Goal: Information Seeking & Learning: Learn about a topic

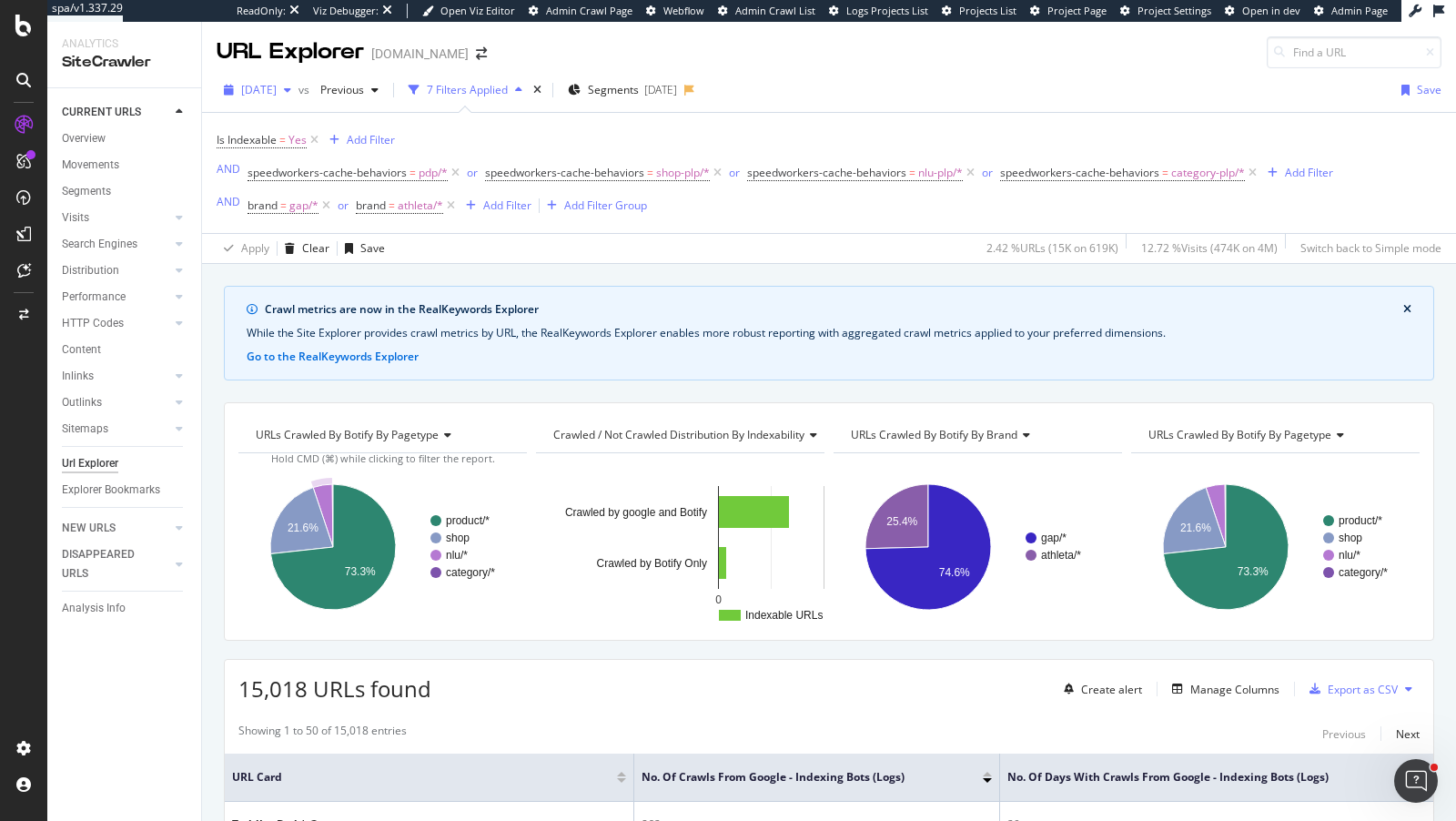
click at [276, 92] on span "[DATE]" at bounding box center [258, 89] width 36 height 15
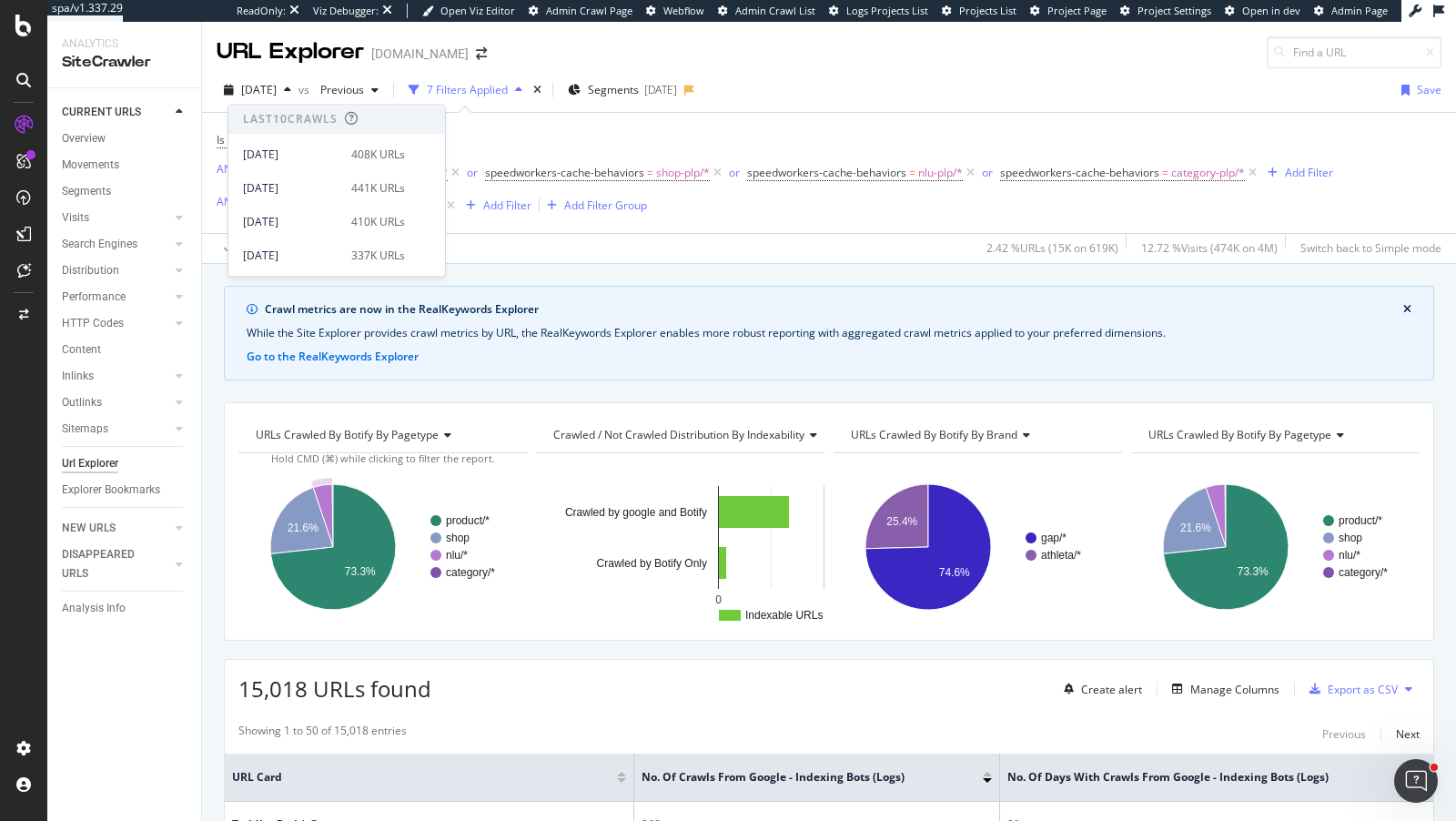
click at [508, 97] on div "7 Filters Applied" at bounding box center [467, 89] width 81 height 15
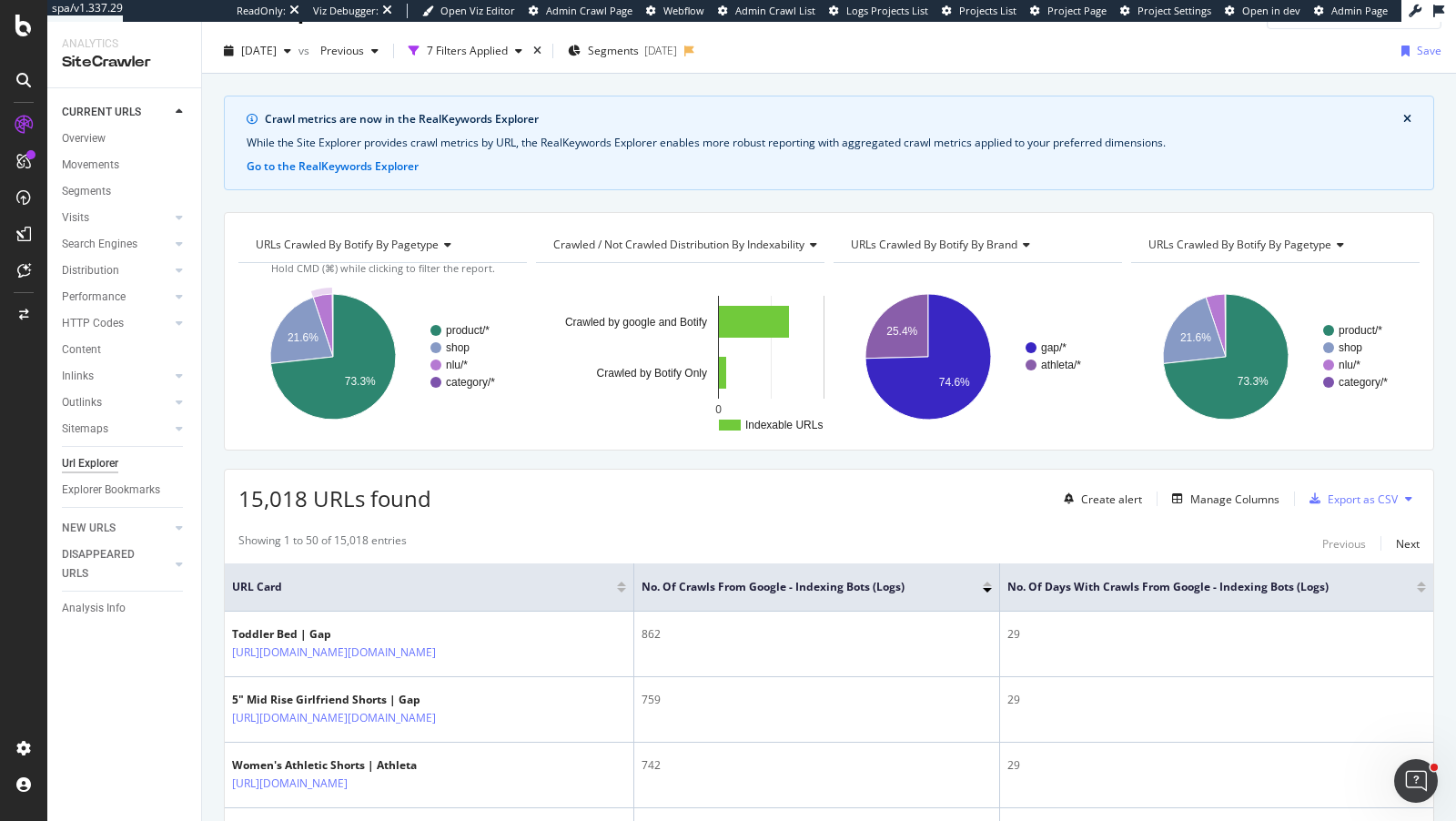
scroll to position [42, 0]
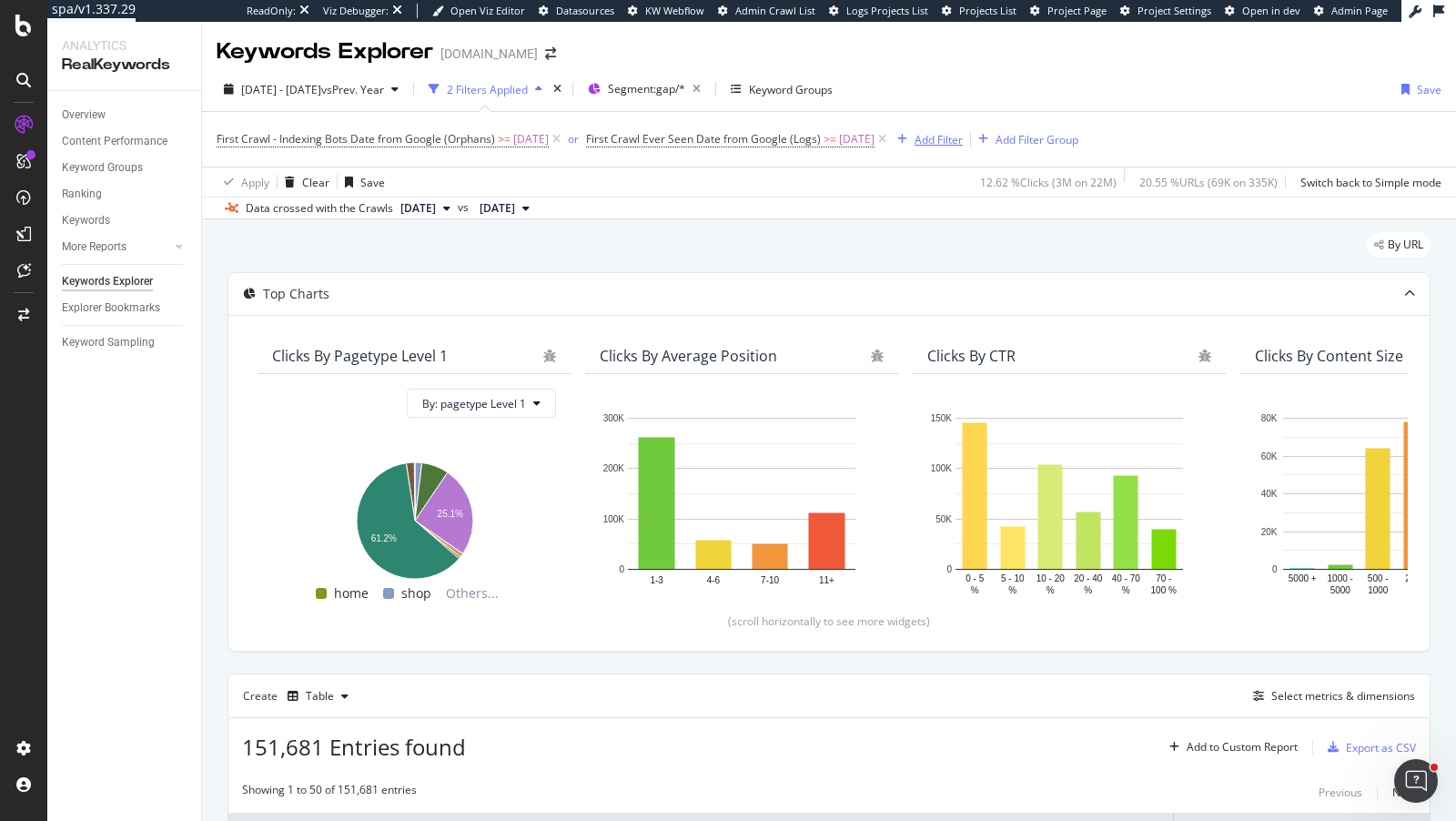
click at [957, 137] on div "Add Filter" at bounding box center [938, 139] width 48 height 15
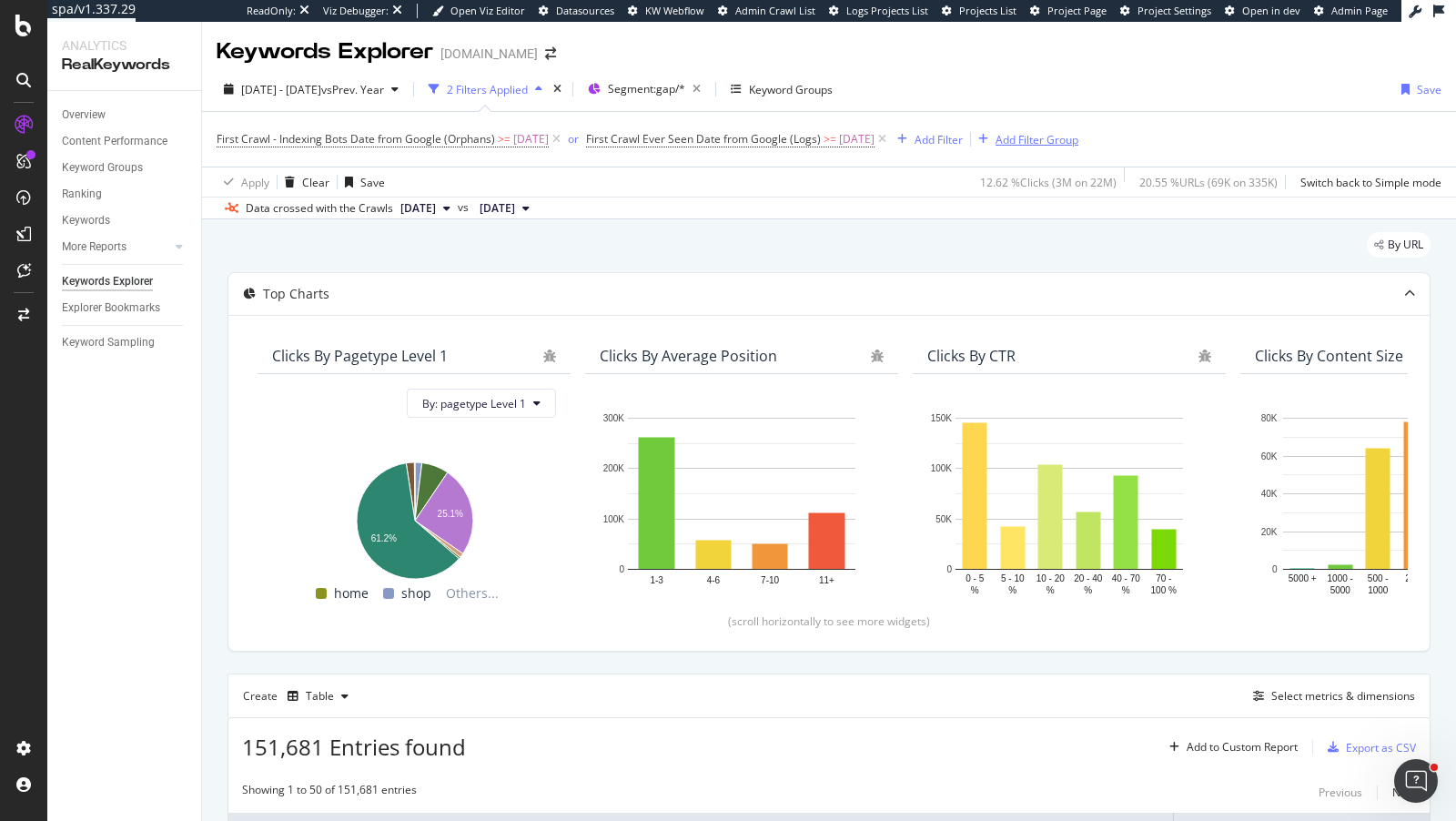
click at [1039, 134] on div "Add Filter Group" at bounding box center [1037, 139] width 83 height 15
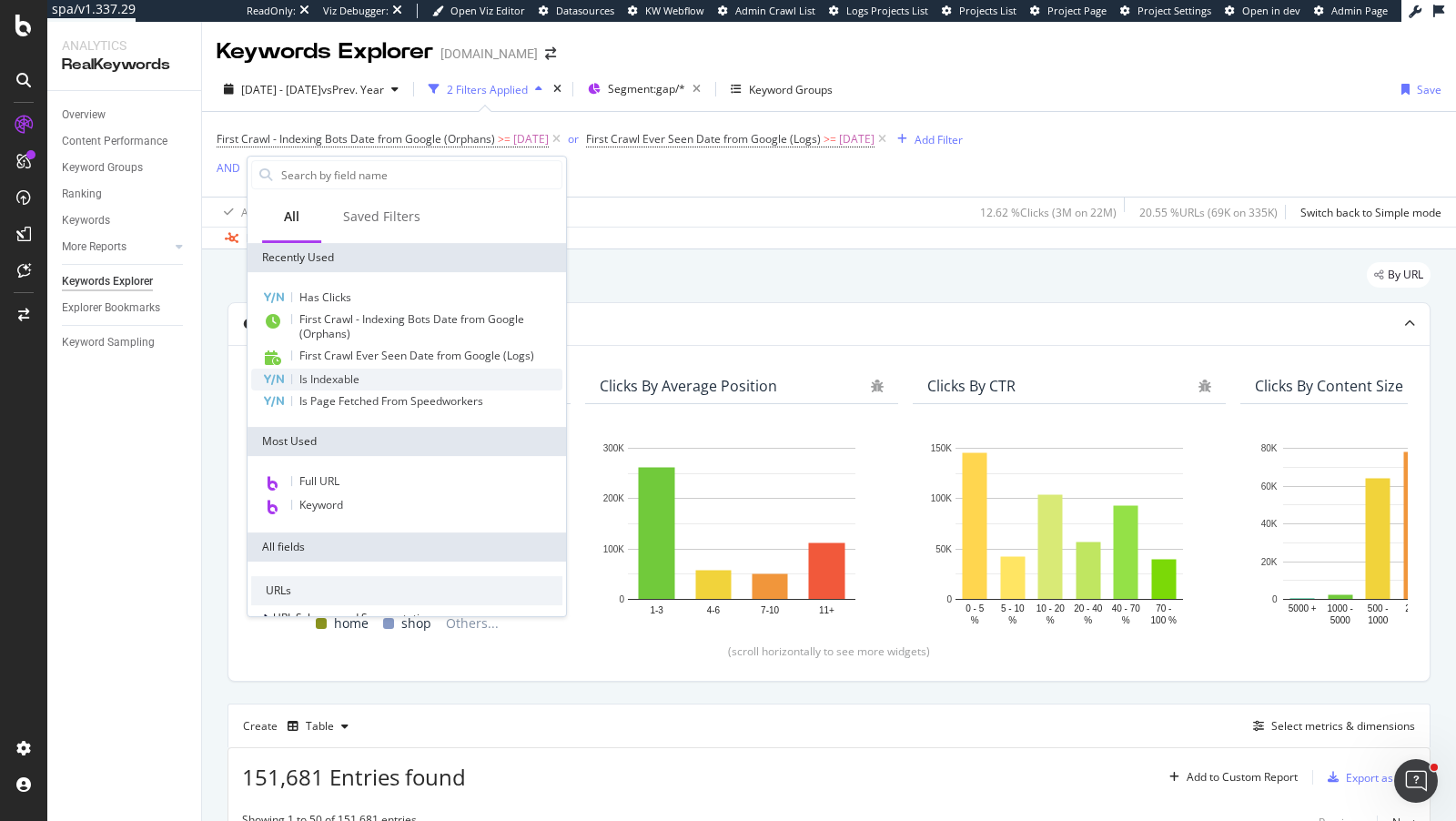
click at [362, 378] on div "Is Indexable" at bounding box center [406, 379] width 311 height 22
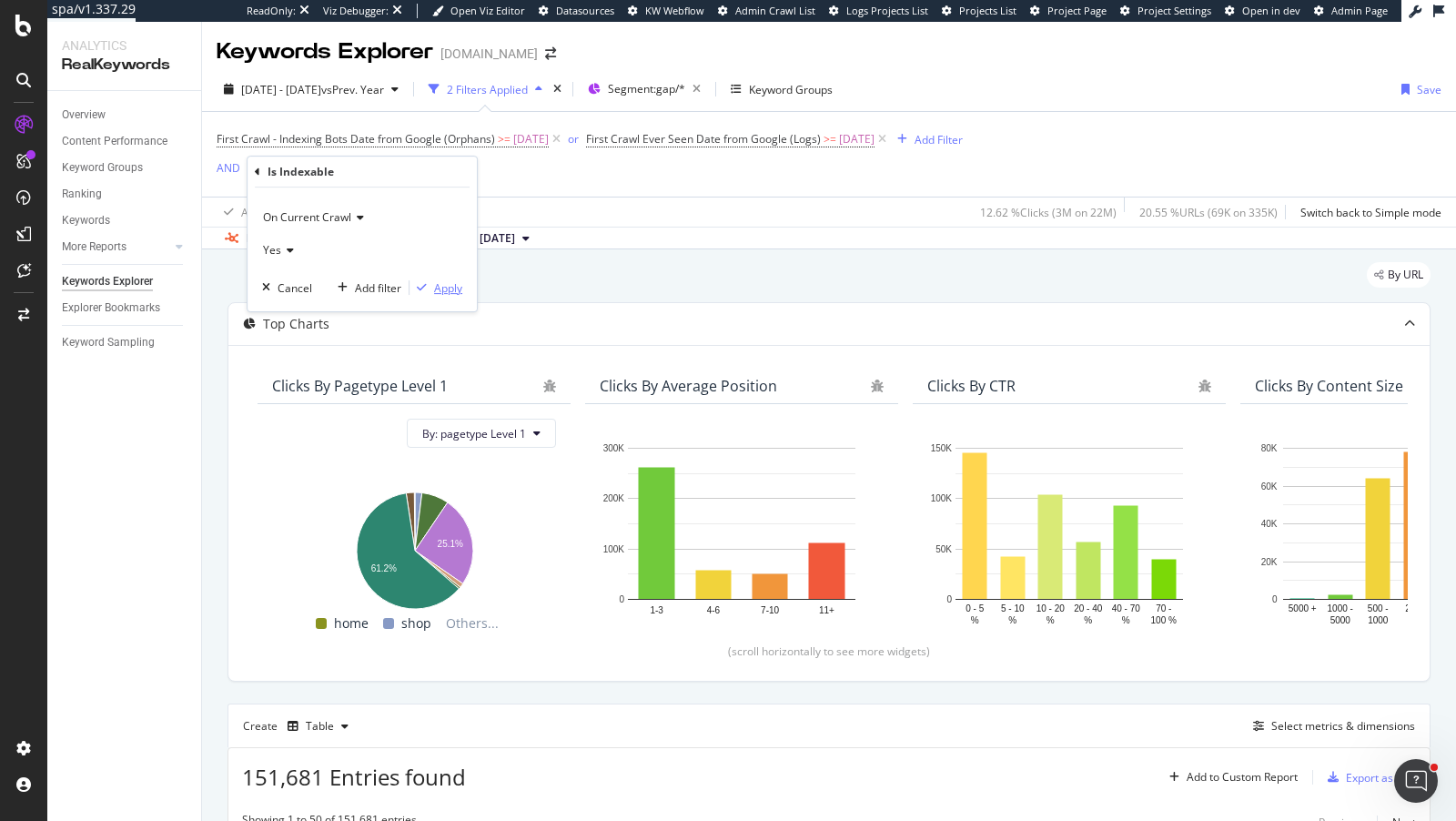
click at [440, 294] on div "Apply" at bounding box center [448, 288] width 28 height 15
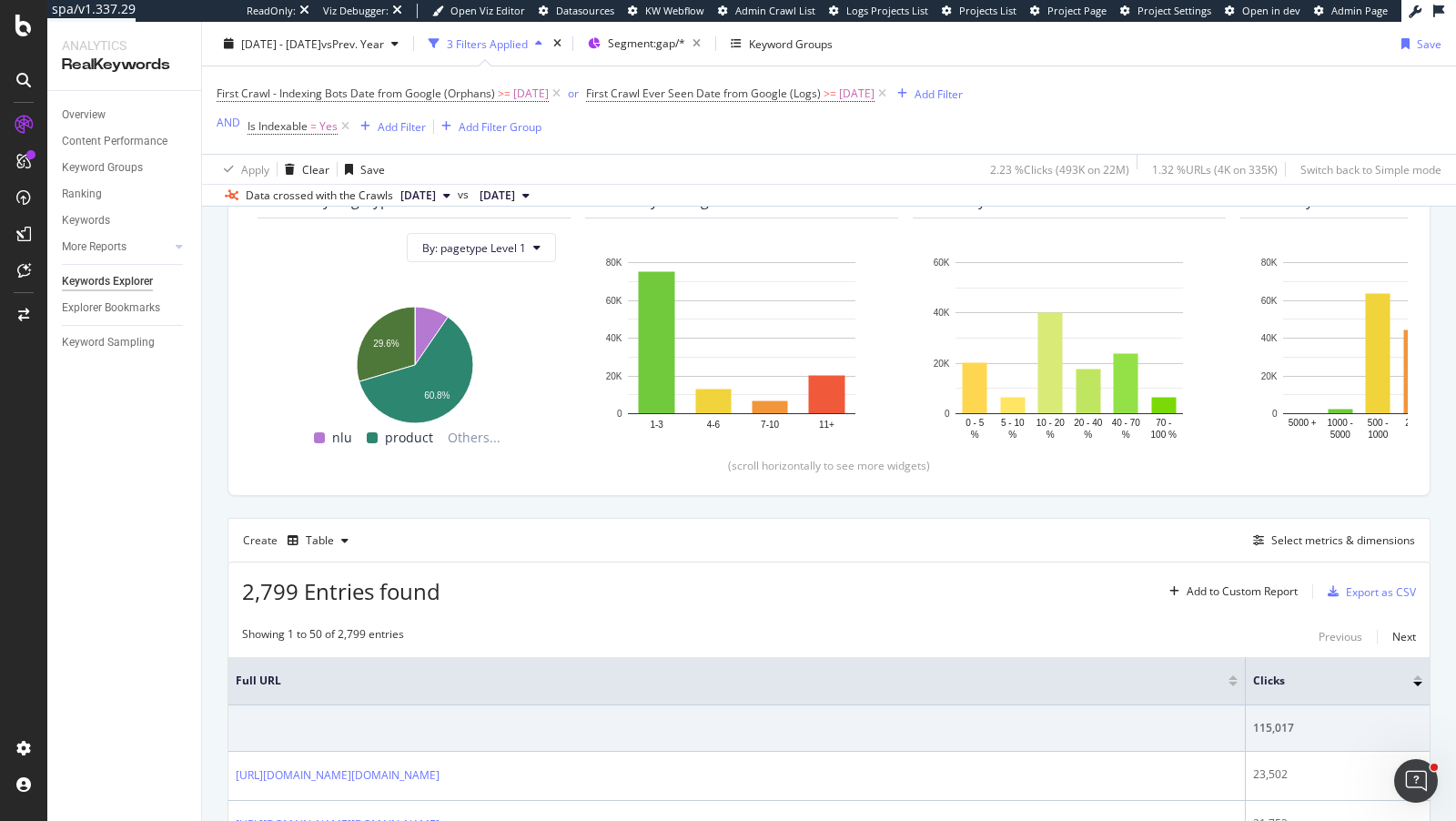
scroll to position [270, 0]
